Goal: Find specific fact: Find specific fact

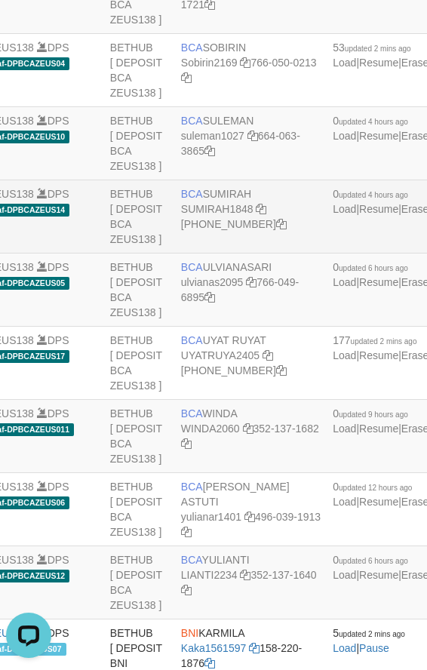
click at [106, 253] on td "BETHUB [ DEPOSIT BCA ZEUS138 ]" at bounding box center [139, 216] width 71 height 73
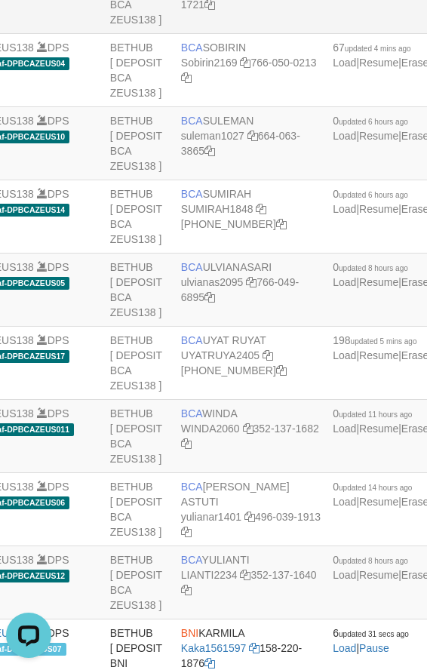
scroll to position [2441, 87]
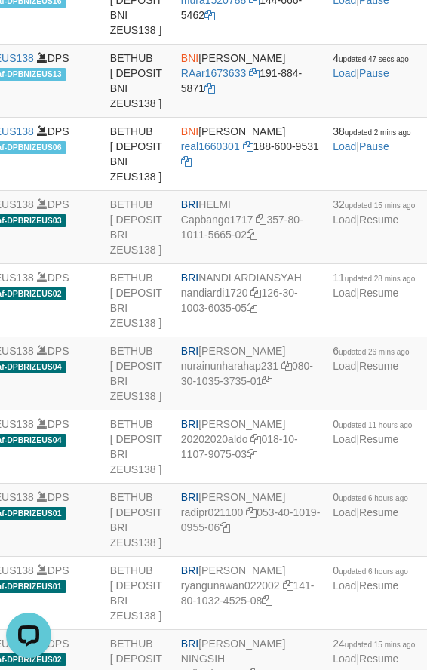
copy td "BNI LUCKY ALAMSYAH"
